Goal: Task Accomplishment & Management: Manage account settings

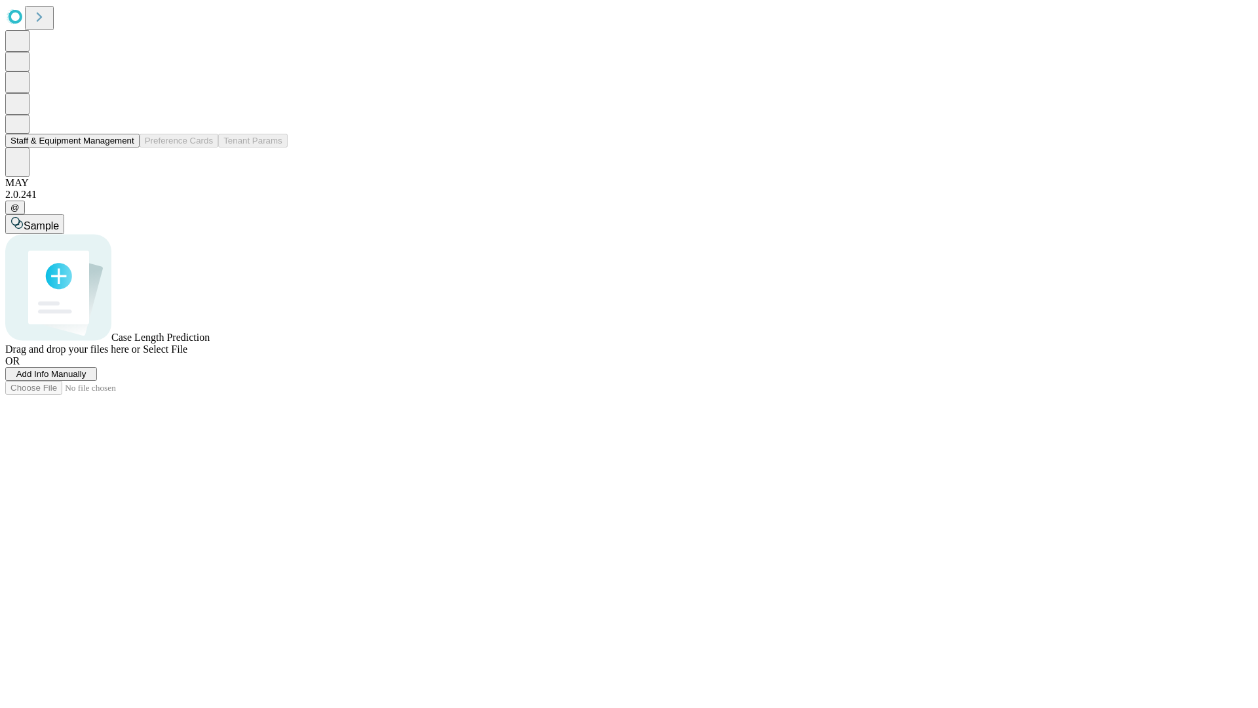
click at [125, 147] on button "Staff & Equipment Management" at bounding box center [72, 141] width 134 height 14
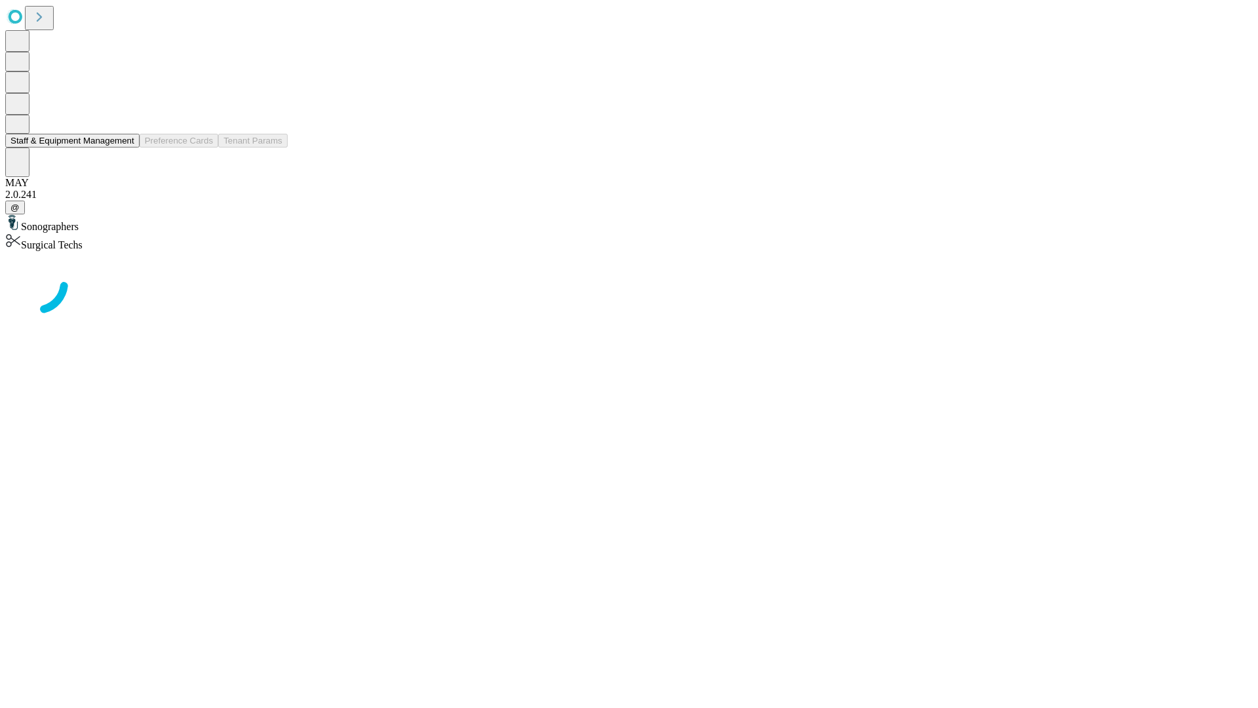
click at [125, 147] on button "Staff & Equipment Management" at bounding box center [72, 141] width 134 height 14
